Goal: Information Seeking & Learning: Learn about a topic

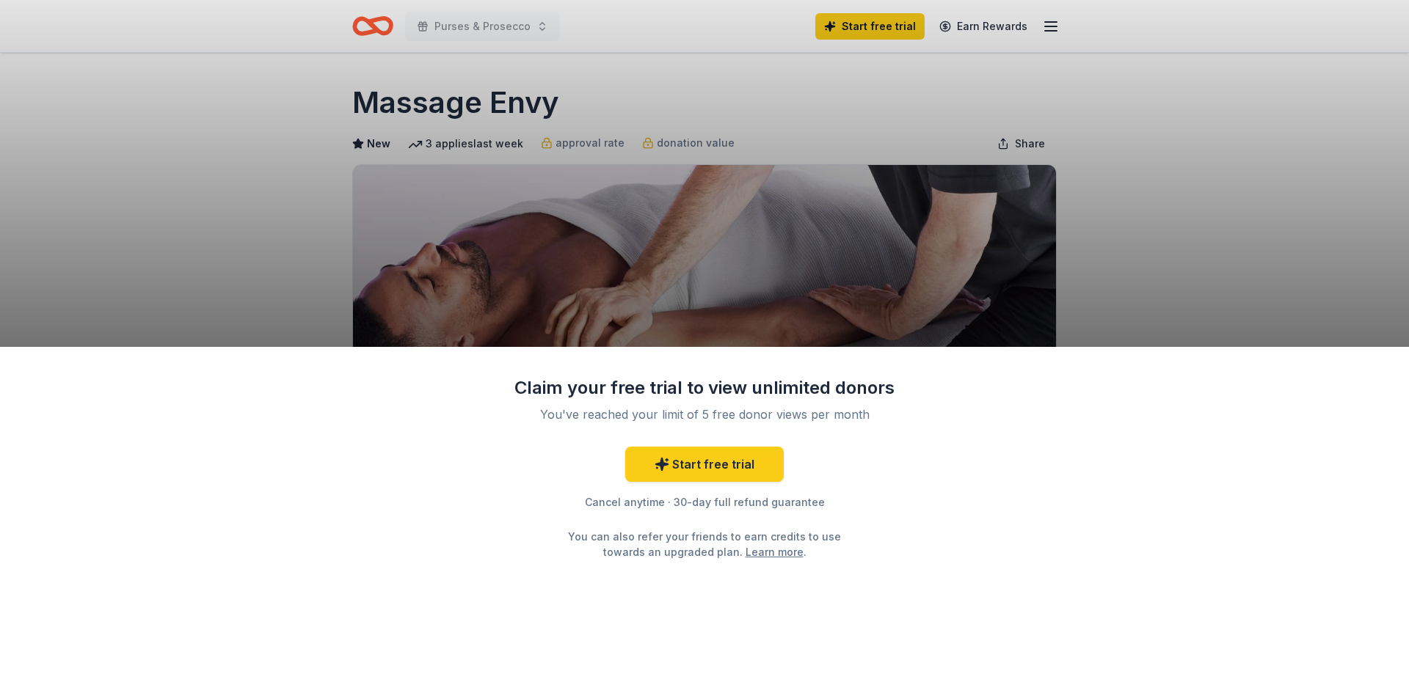
click at [1046, 26] on div "Claim your free trial to view unlimited donors You've reached your limit of 5 f…" at bounding box center [704, 346] width 1409 height 693
click at [1047, 19] on div "Claim your free trial to view unlimited donors You've reached your limit of 5 f…" at bounding box center [704, 346] width 1409 height 693
click at [1045, 29] on div "Claim your free trial to view unlimited donors You've reached your limit of 5 f…" at bounding box center [704, 346] width 1409 height 693
click at [971, 34] on div "Claim your free trial to view unlimited donors You've reached your limit of 5 f…" at bounding box center [704, 346] width 1409 height 693
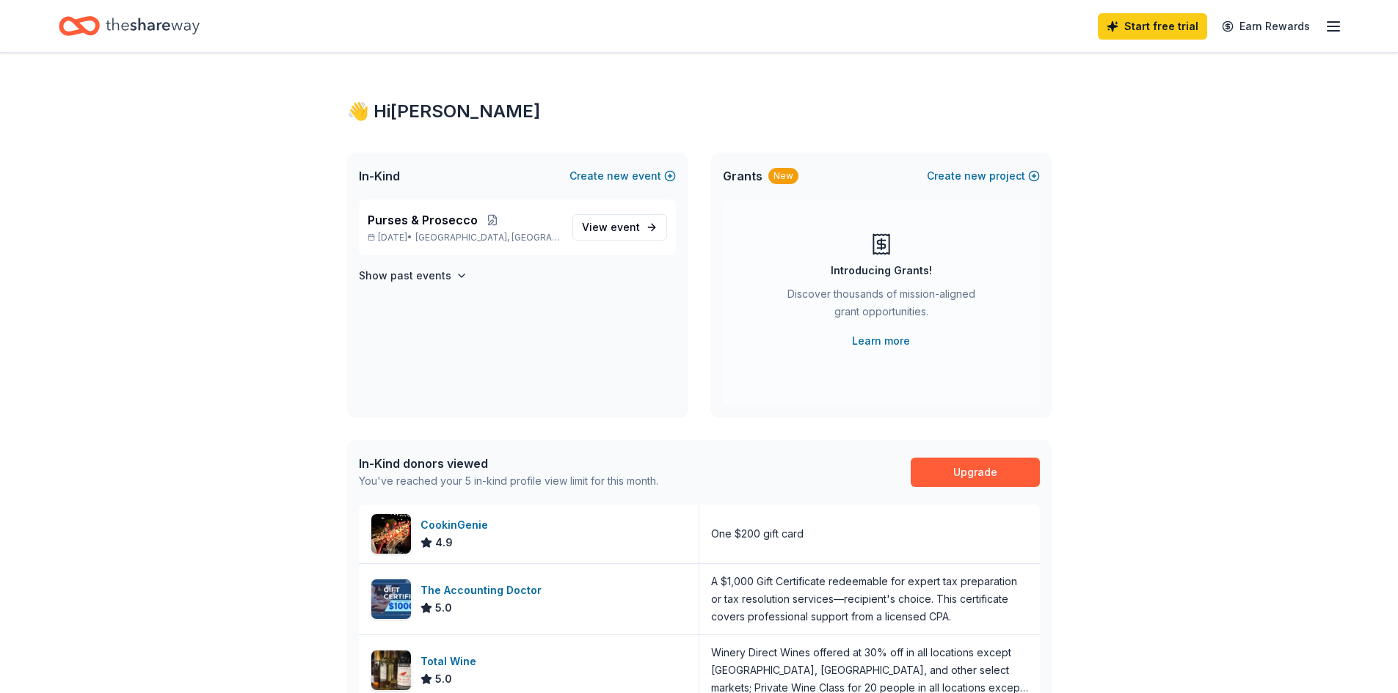
click at [1335, 26] on line "button" at bounding box center [1333, 26] width 12 height 0
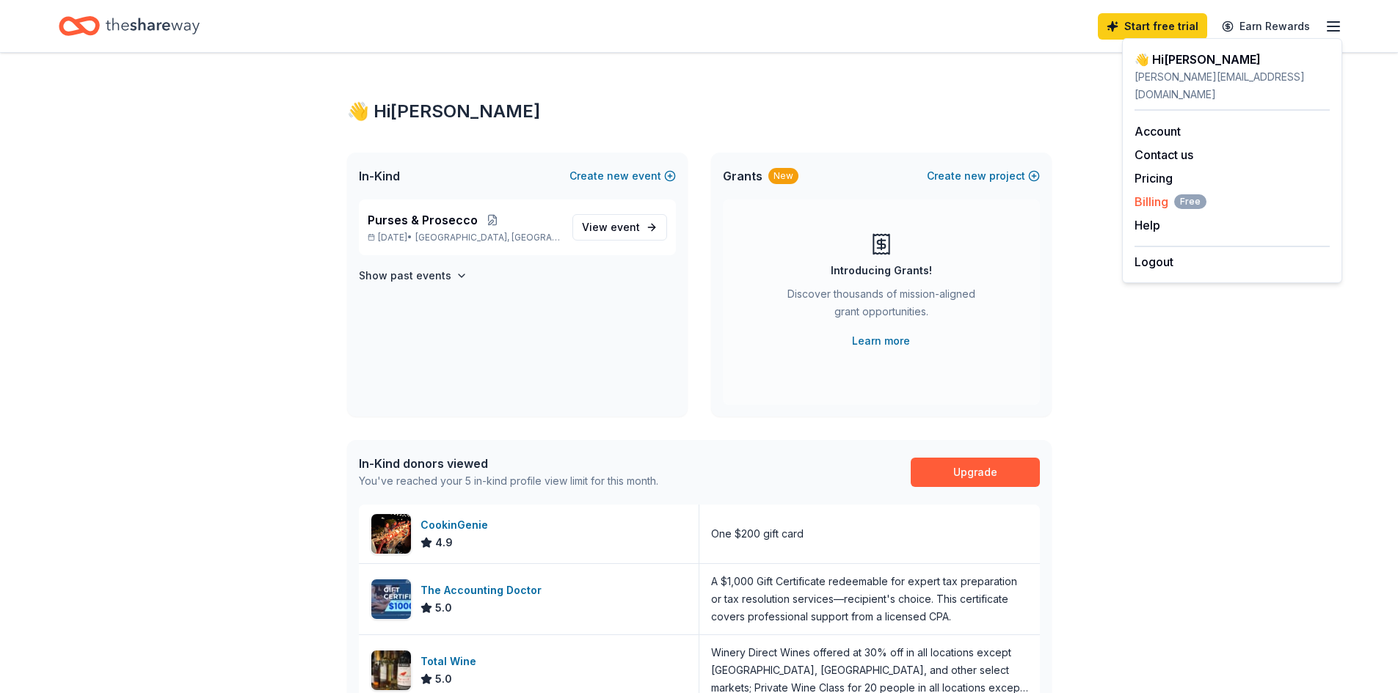
click at [1156, 193] on span "Billing Free" at bounding box center [1170, 202] width 72 height 18
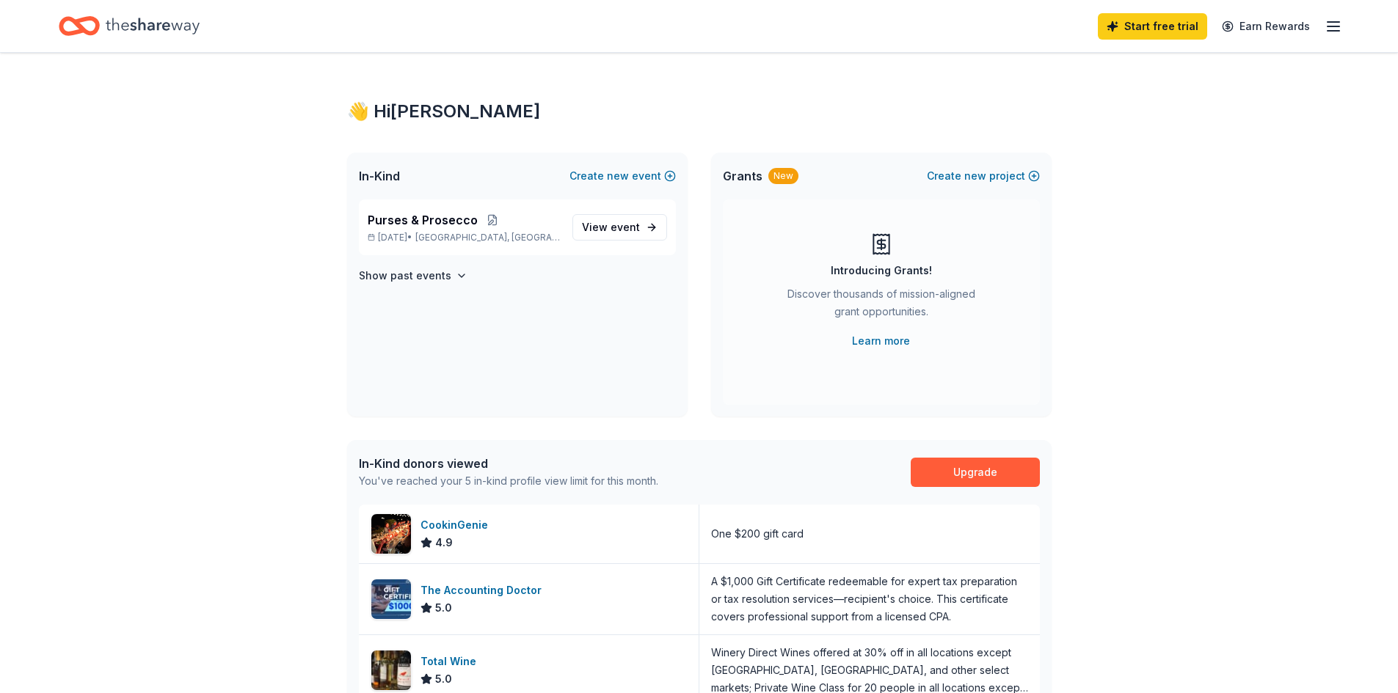
click at [1323, 29] on div "Start free trial Earn Rewards" at bounding box center [1220, 26] width 244 height 34
click at [1334, 27] on icon "button" at bounding box center [1333, 27] width 18 height 18
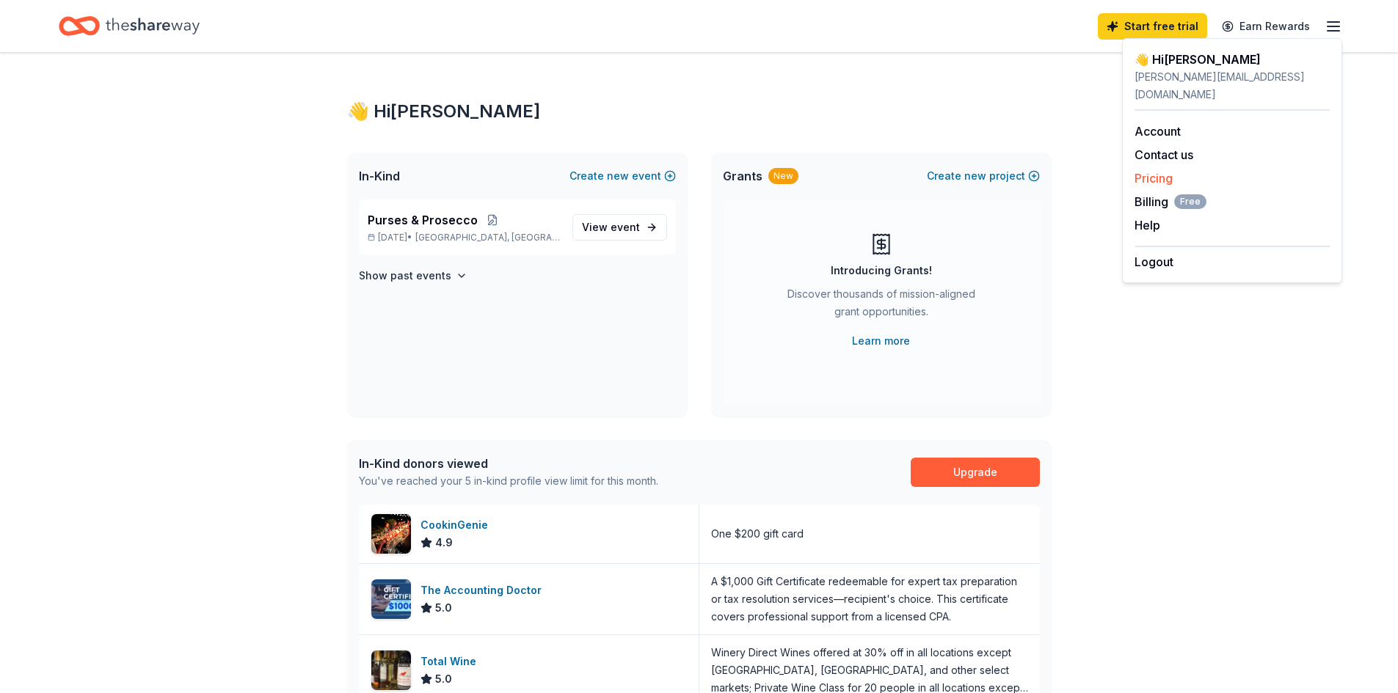
click at [1161, 171] on link "Pricing" at bounding box center [1153, 178] width 38 height 15
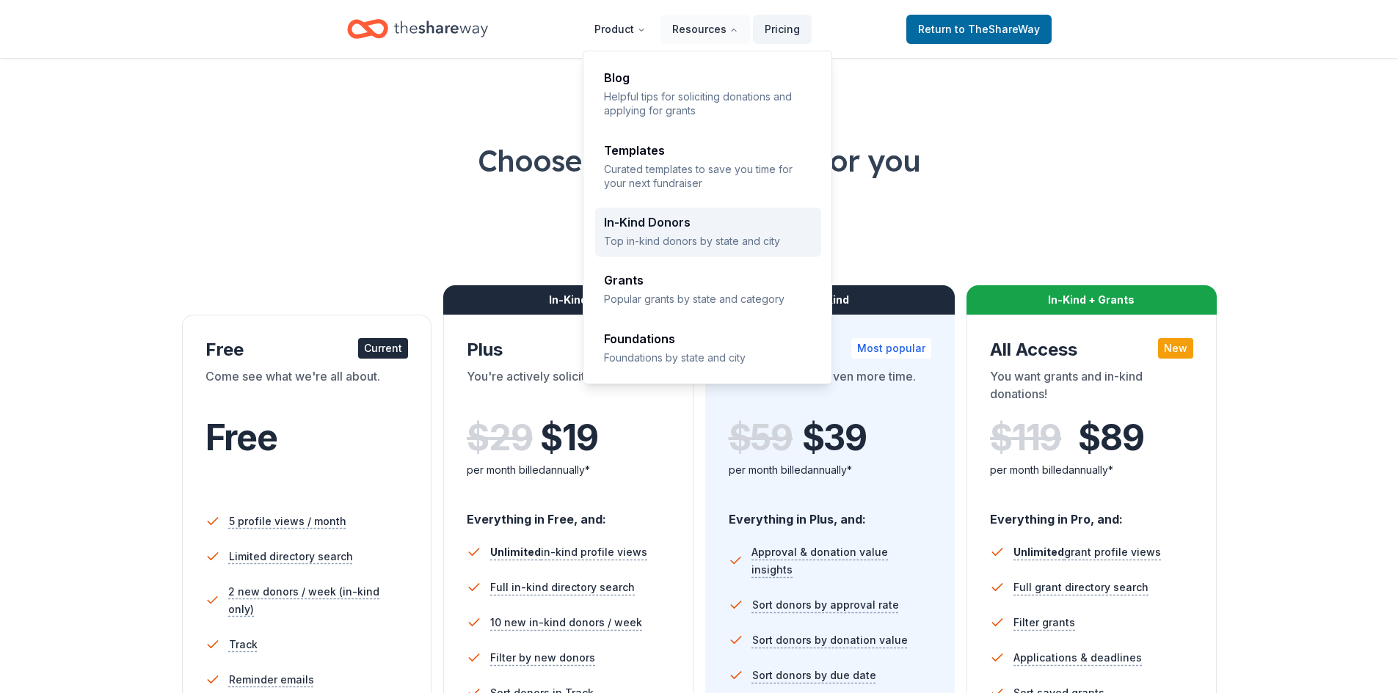
click at [657, 224] on div "In-Kind Donors" at bounding box center [708, 222] width 208 height 12
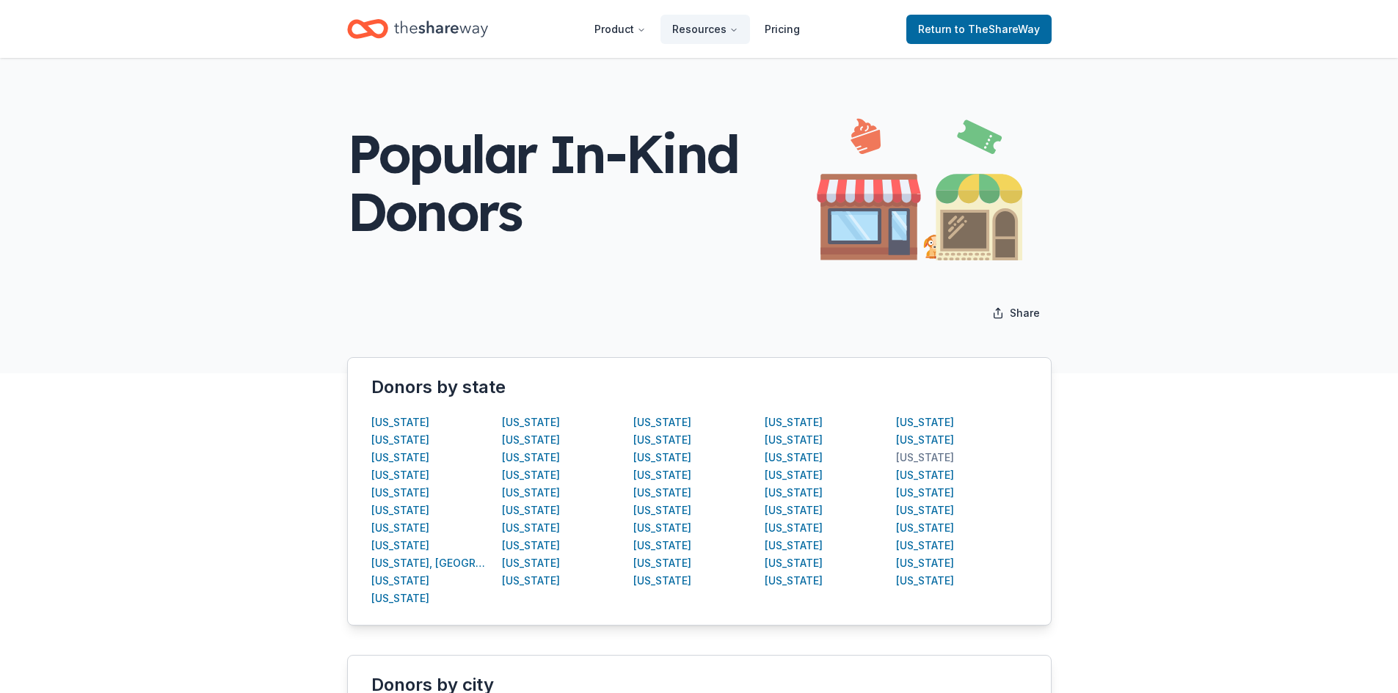
click at [908, 456] on div "Texas" at bounding box center [925, 458] width 58 height 18
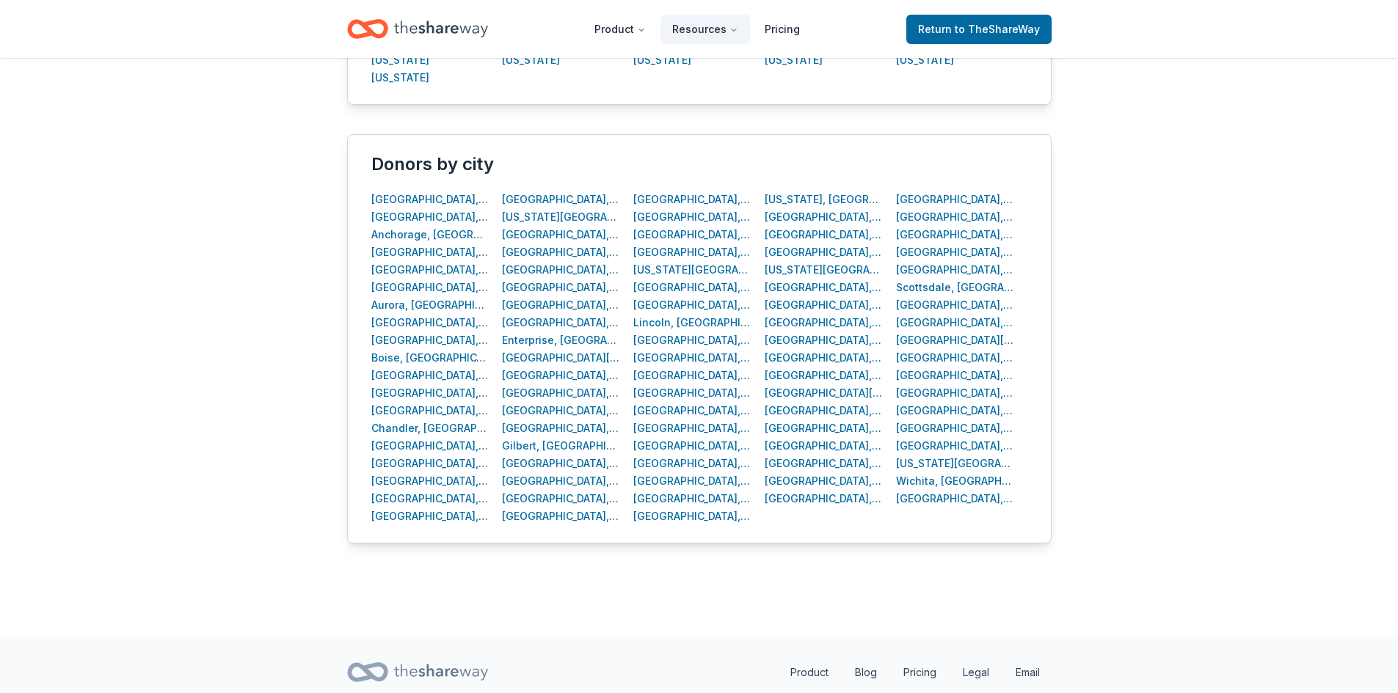
scroll to position [571, 0]
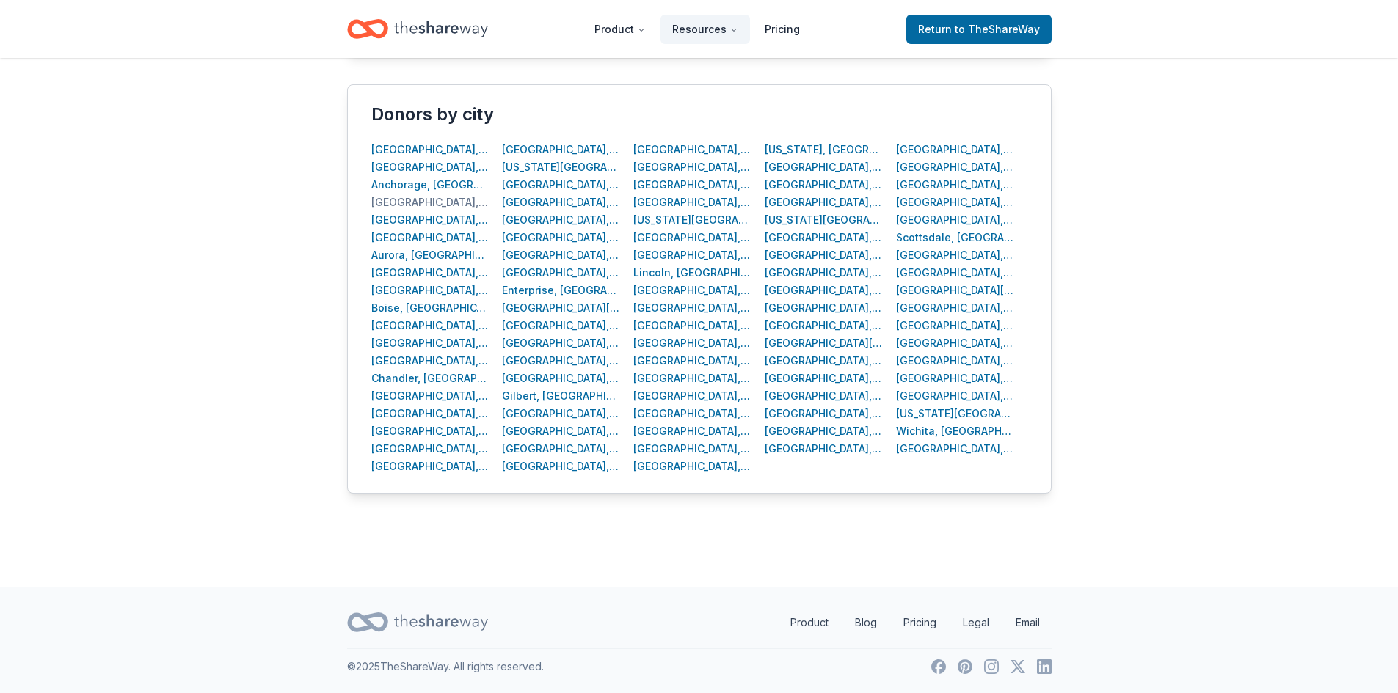
click at [410, 204] on div "Arlington, TX" at bounding box center [430, 203] width 118 height 18
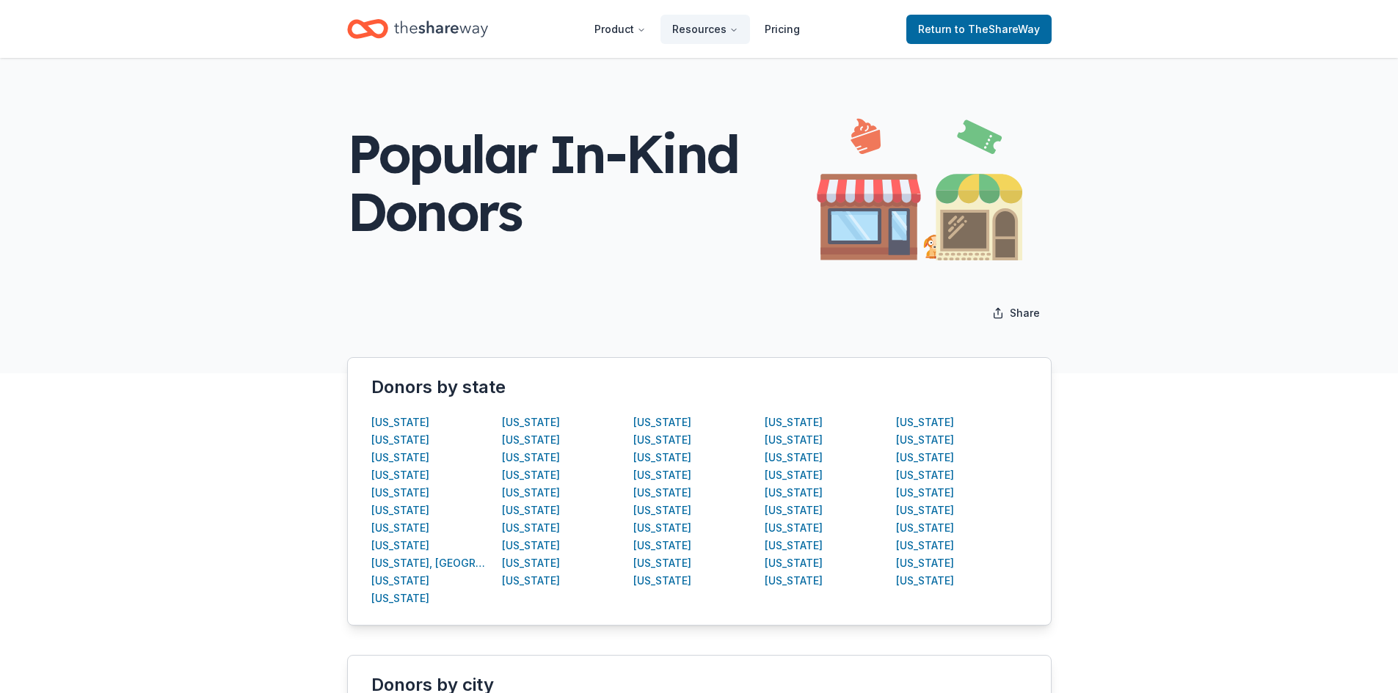
scroll to position [571, 0]
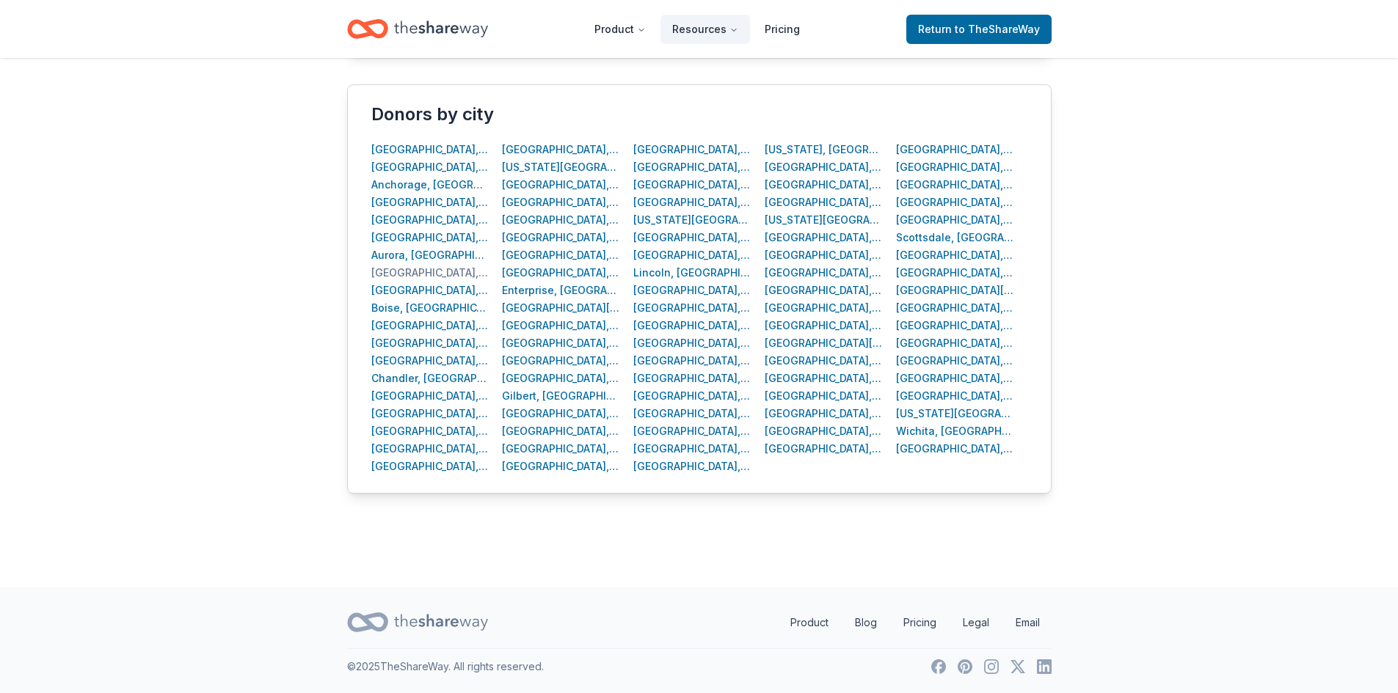
click at [406, 274] on div "Austin, TX" at bounding box center [430, 273] width 118 height 18
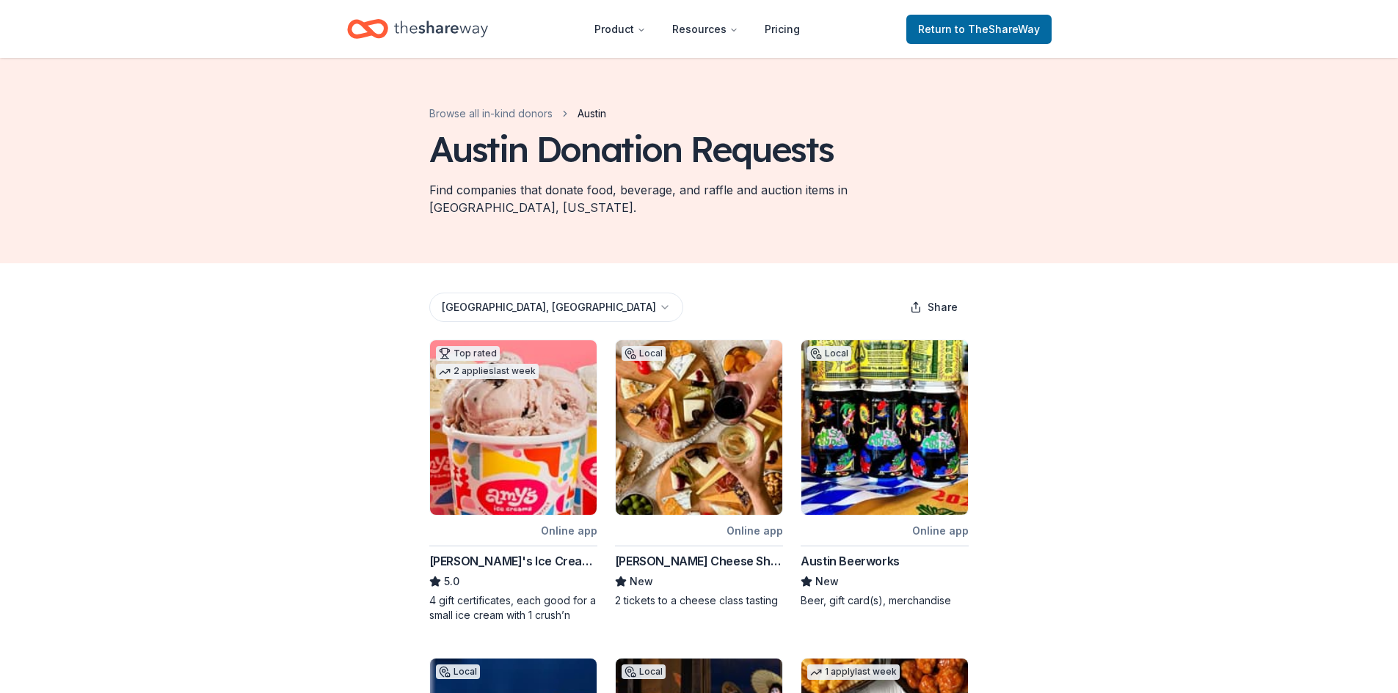
scroll to position [571, 0]
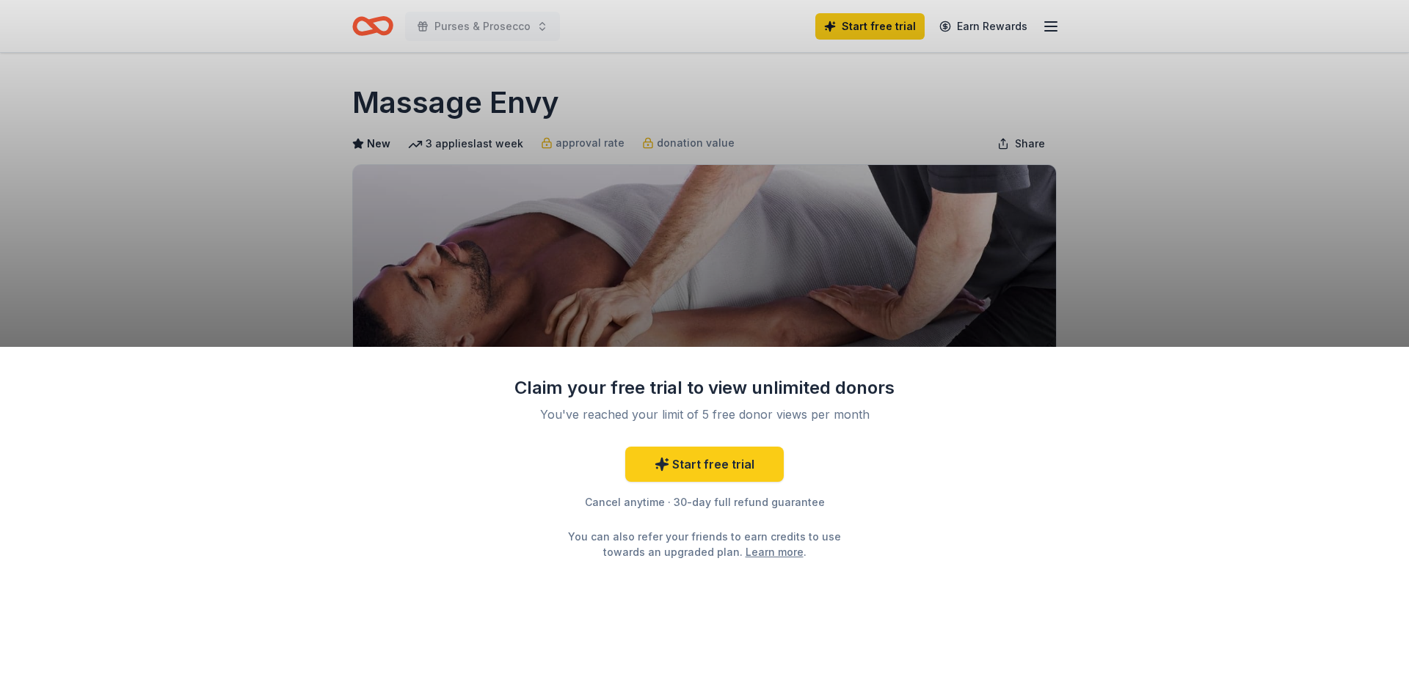
click at [498, 26] on div "Claim your free trial to view unlimited donors You've reached your limit of 5 f…" at bounding box center [704, 346] width 1409 height 693
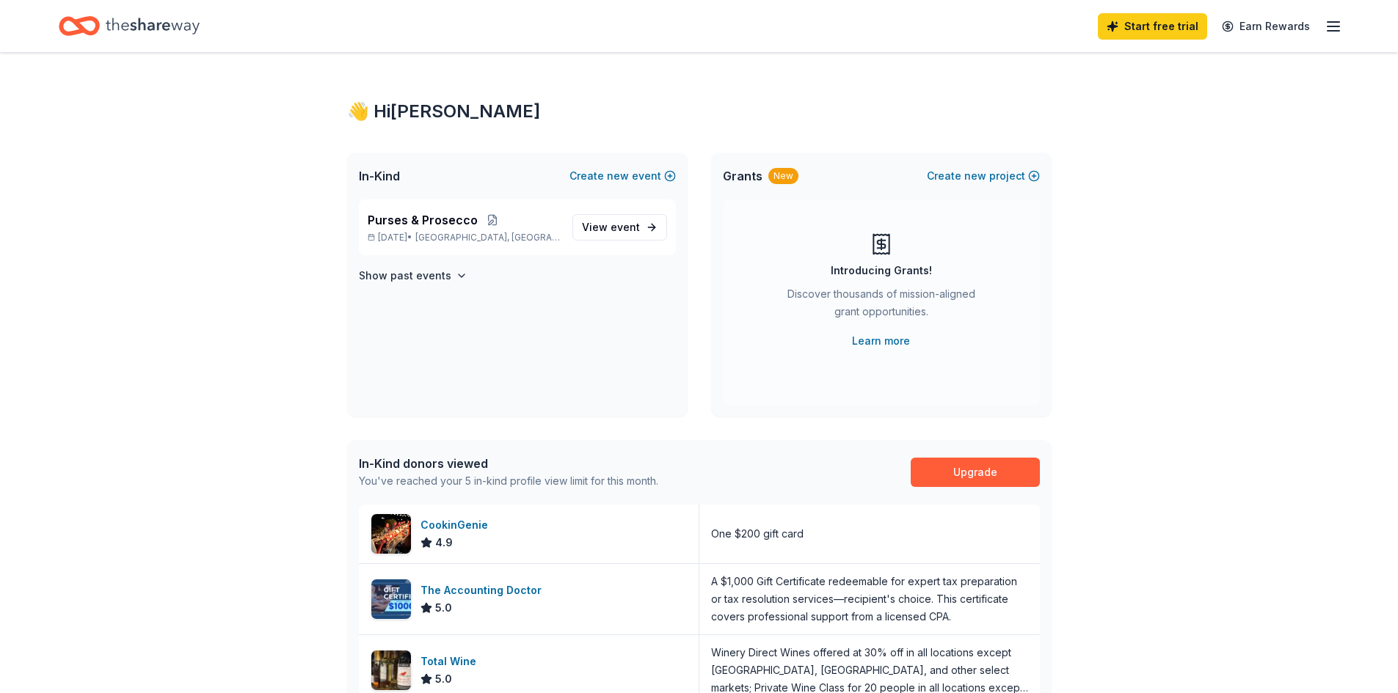
click at [1330, 33] on icon "button" at bounding box center [1333, 27] width 18 height 18
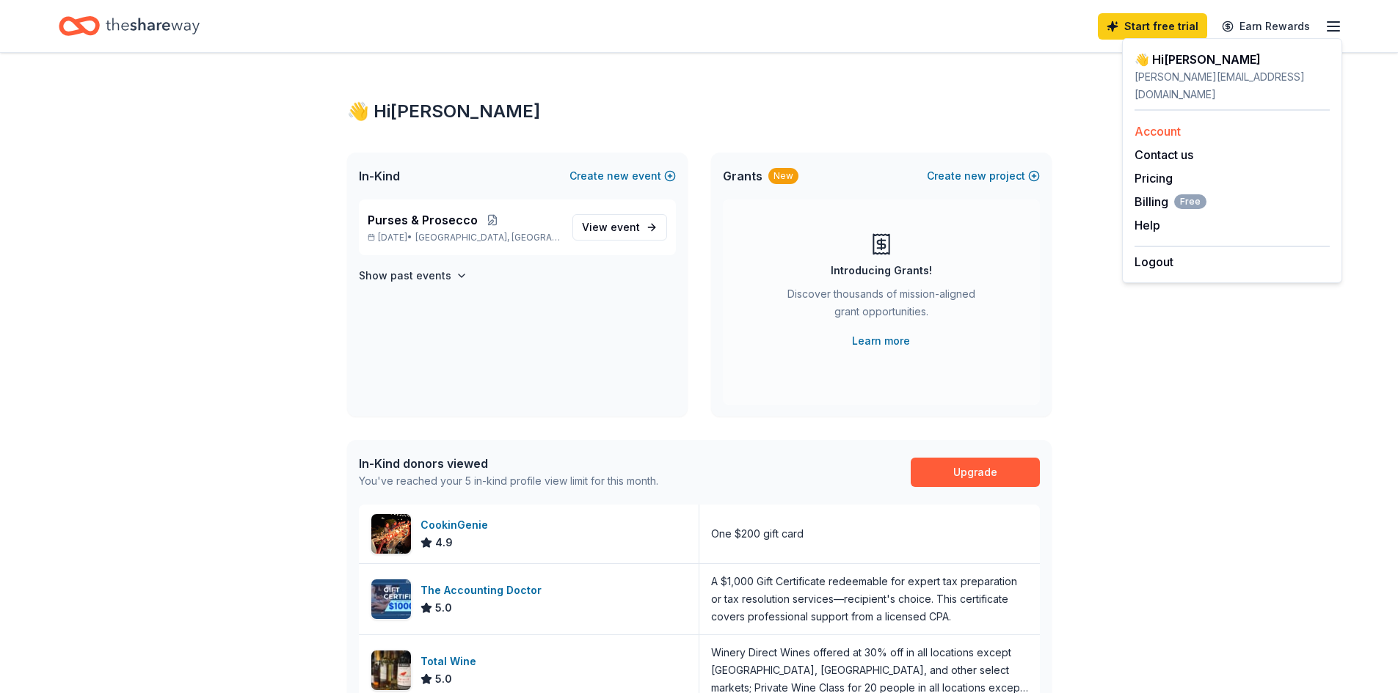
click at [1164, 124] on link "Account" at bounding box center [1157, 131] width 46 height 15
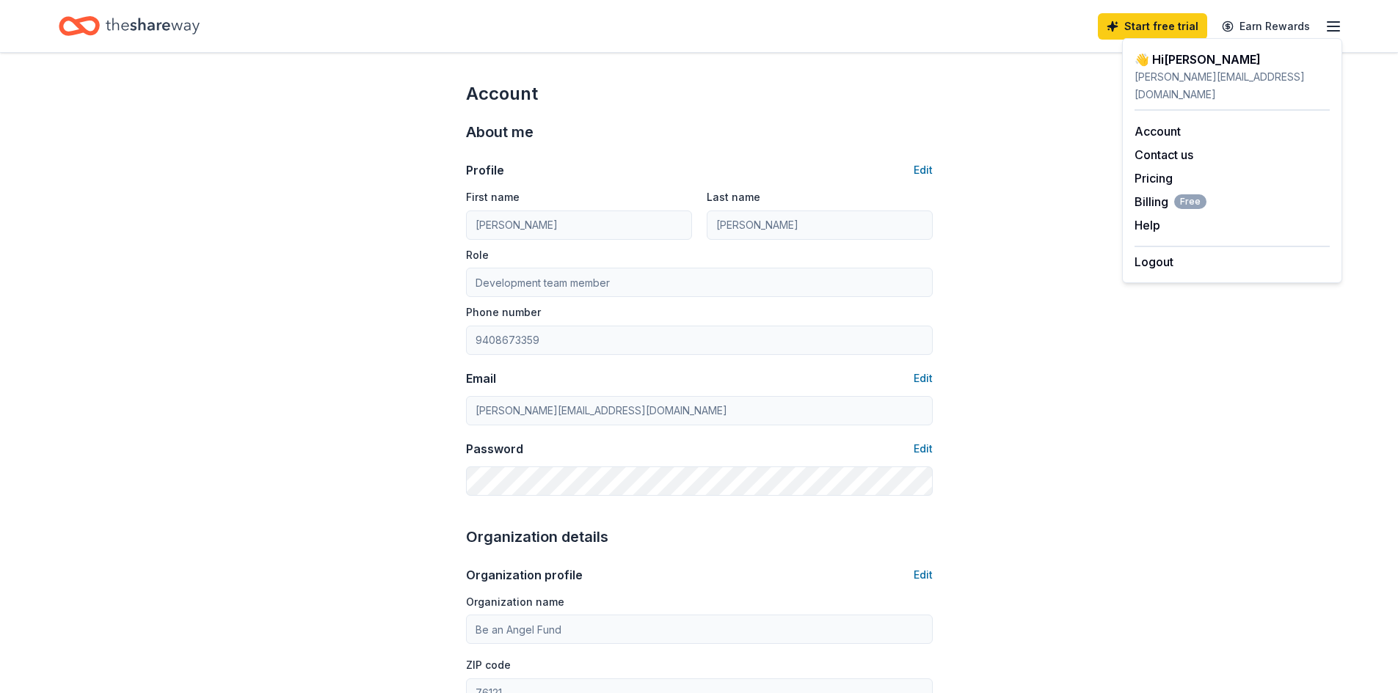
click at [1180, 65] on div "👋 Hi Denise" at bounding box center [1231, 60] width 195 height 18
